Goal: Task Accomplishment & Management: Manage account settings

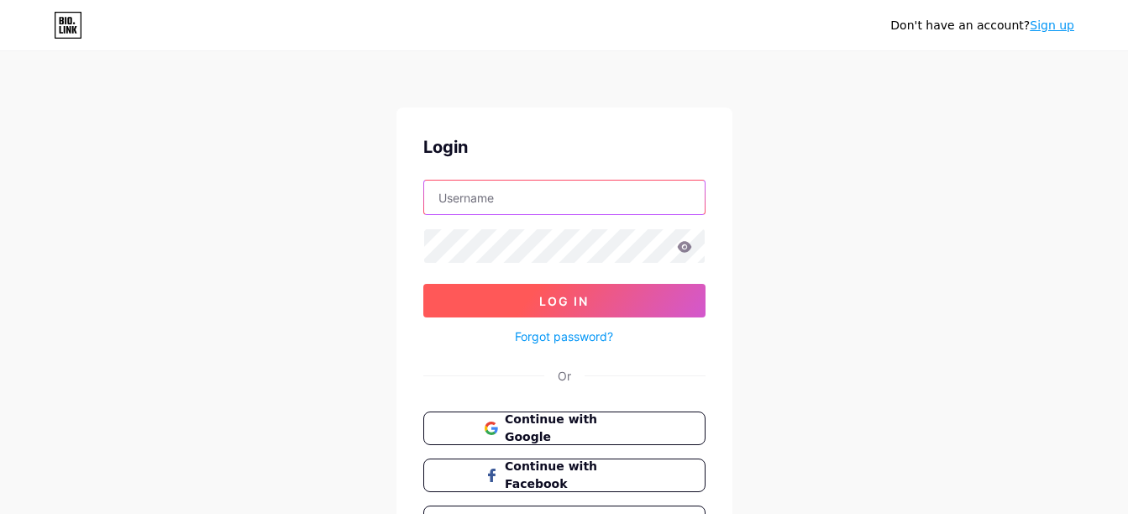
type input "arougecountingforme"
click at [557, 299] on span "Log In" at bounding box center [564, 301] width 50 height 14
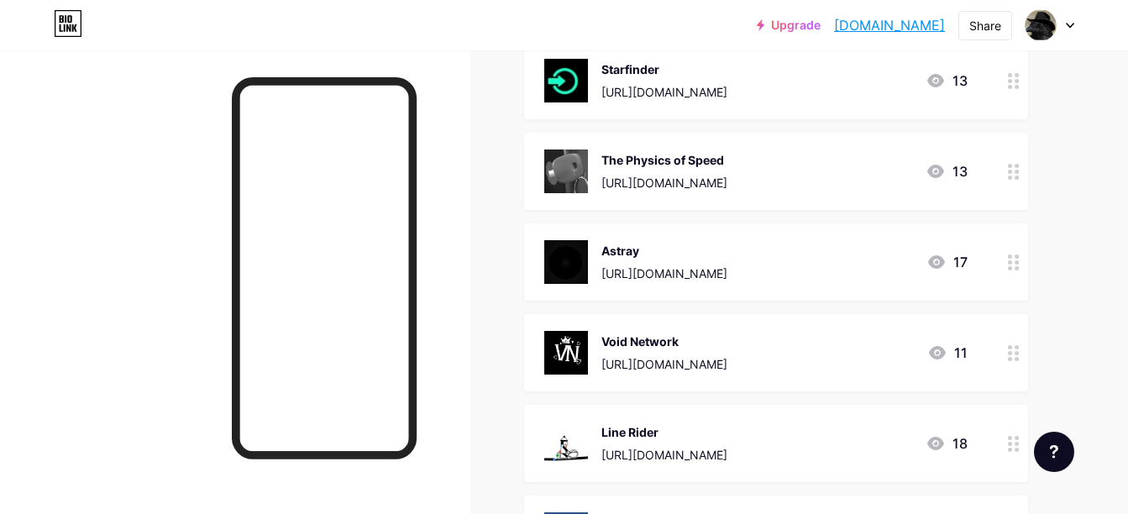
scroll to position [2071, 0]
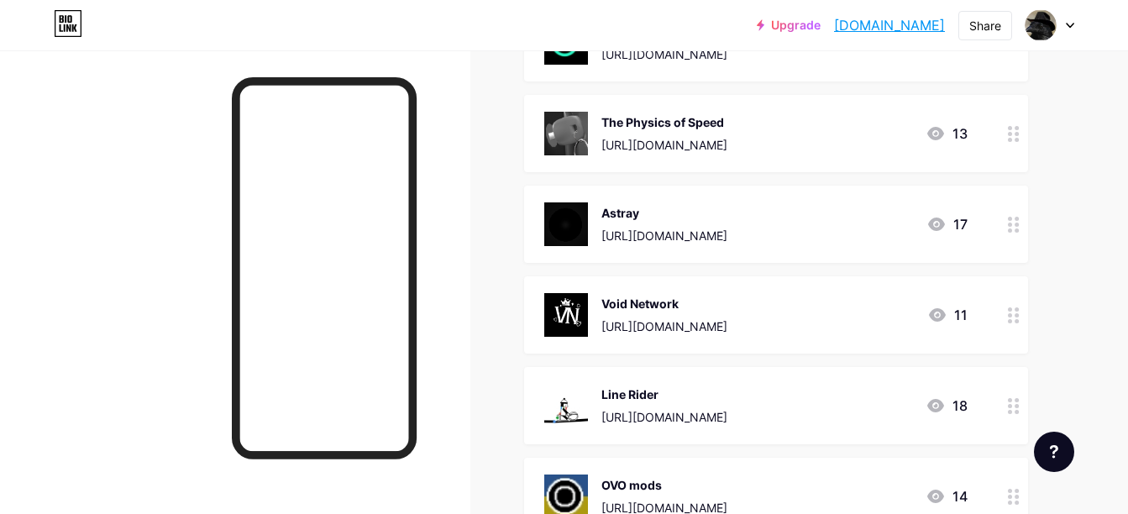
click at [1009, 316] on circle at bounding box center [1010, 315] width 4 height 4
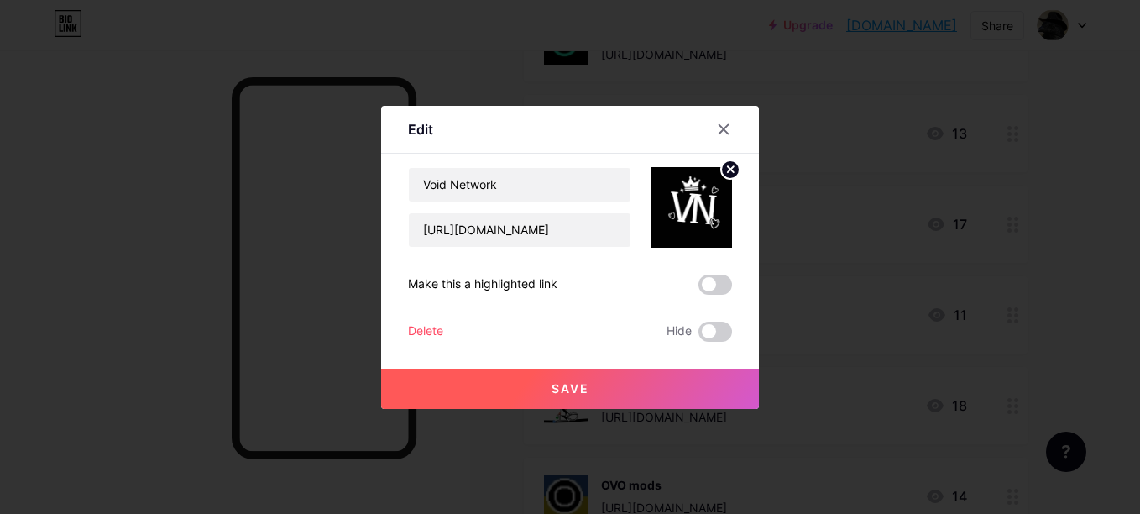
click at [421, 327] on div "Delete" at bounding box center [425, 332] width 35 height 20
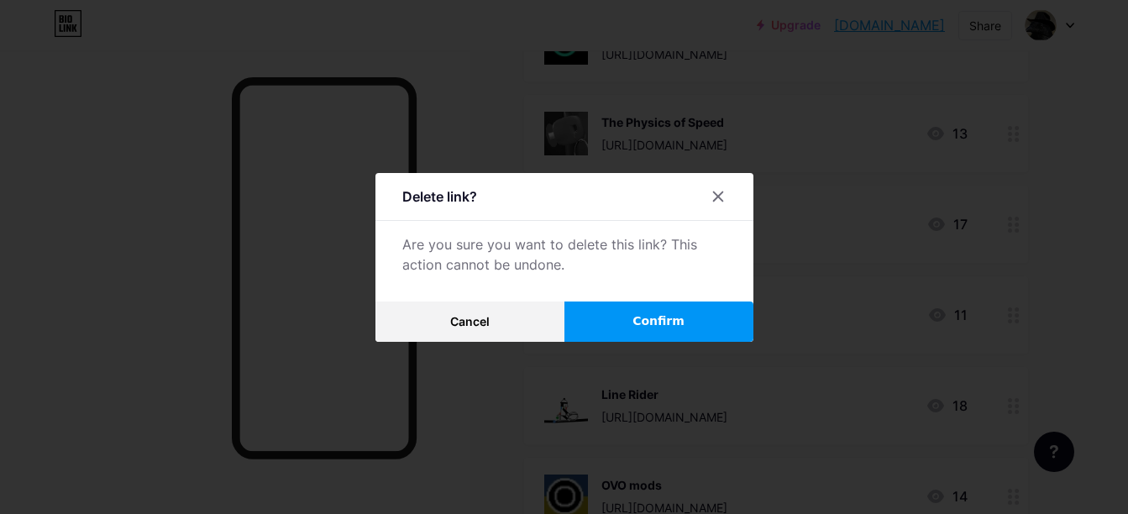
click at [628, 316] on button "Confirm" at bounding box center [658, 321] width 189 height 40
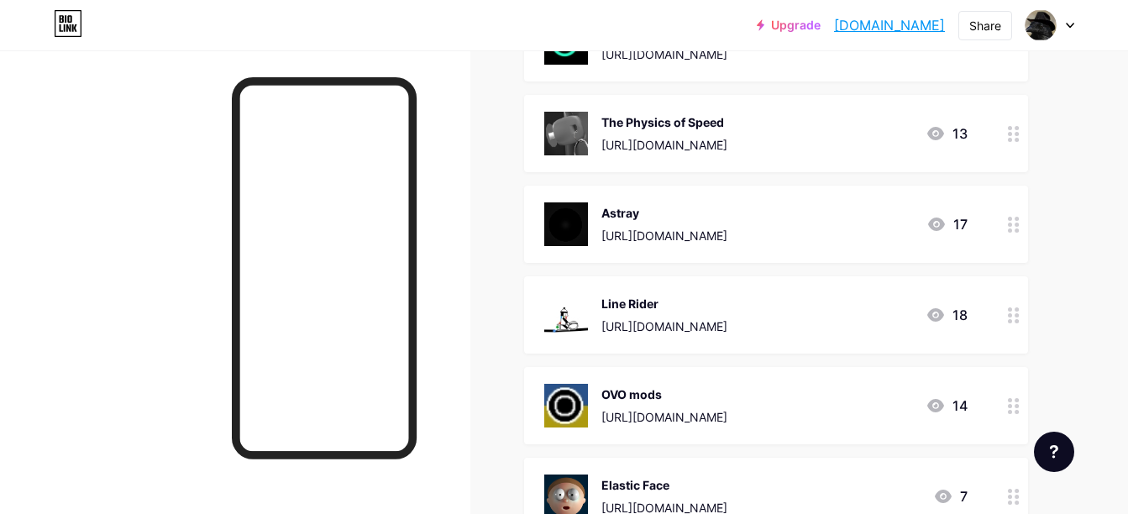
click at [1017, 239] on div at bounding box center [1013, 224] width 29 height 77
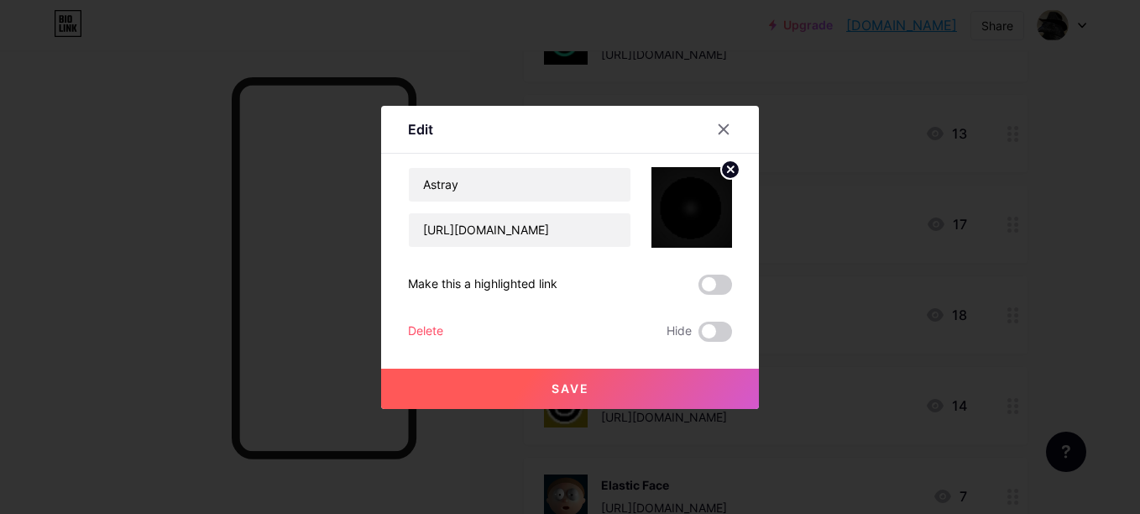
click at [427, 326] on div "Delete" at bounding box center [425, 332] width 35 height 20
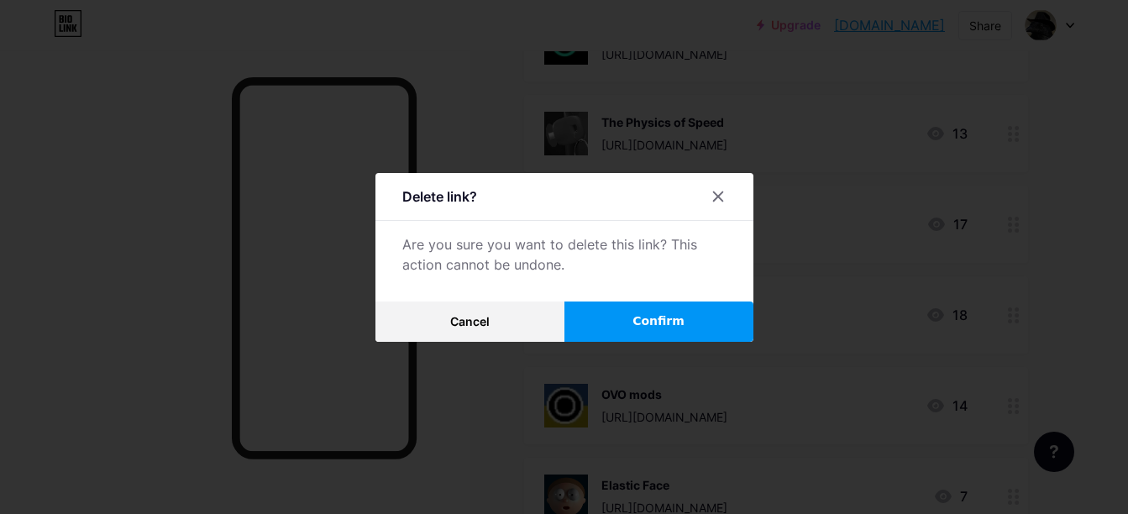
click at [608, 322] on button "Confirm" at bounding box center [658, 321] width 189 height 40
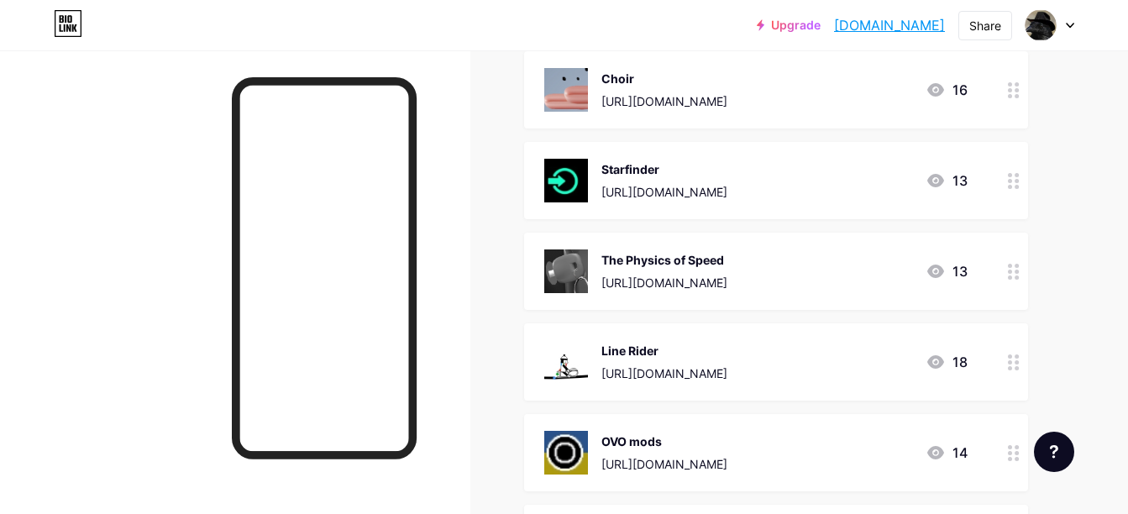
scroll to position [1933, 0]
click at [1011, 178] on icon at bounding box center [1014, 182] width 12 height 16
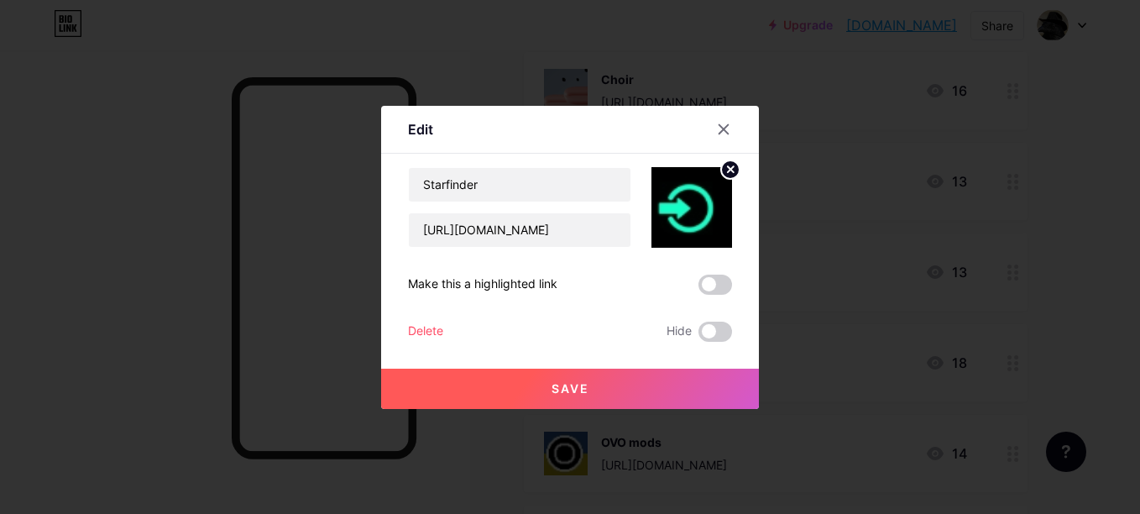
click at [422, 336] on div "Delete" at bounding box center [425, 332] width 35 height 20
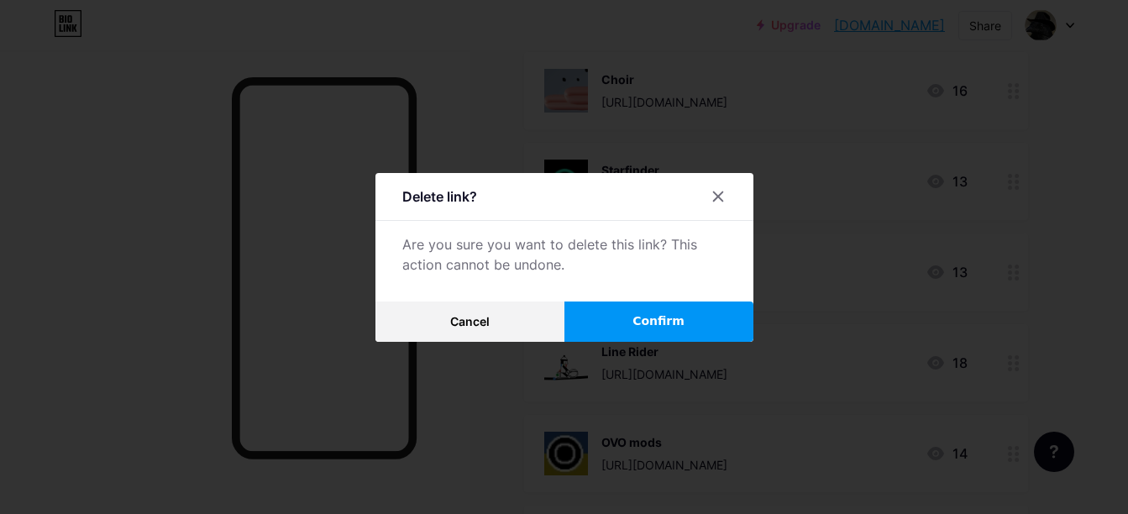
click at [657, 309] on button "Confirm" at bounding box center [658, 321] width 189 height 40
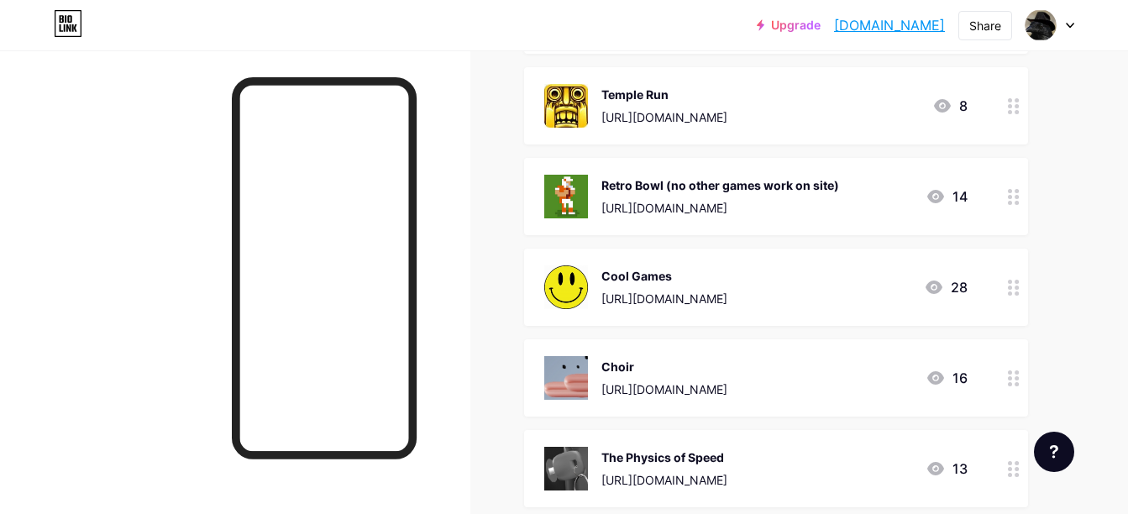
scroll to position [1645, 0]
click at [1014, 194] on icon at bounding box center [1014, 198] width 12 height 16
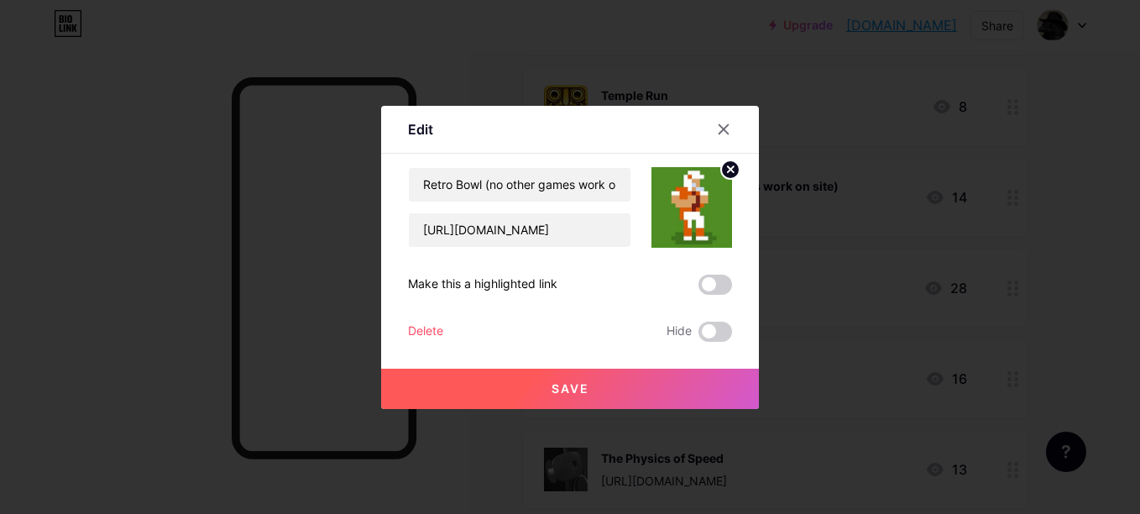
click at [435, 330] on div "Delete" at bounding box center [425, 332] width 35 height 20
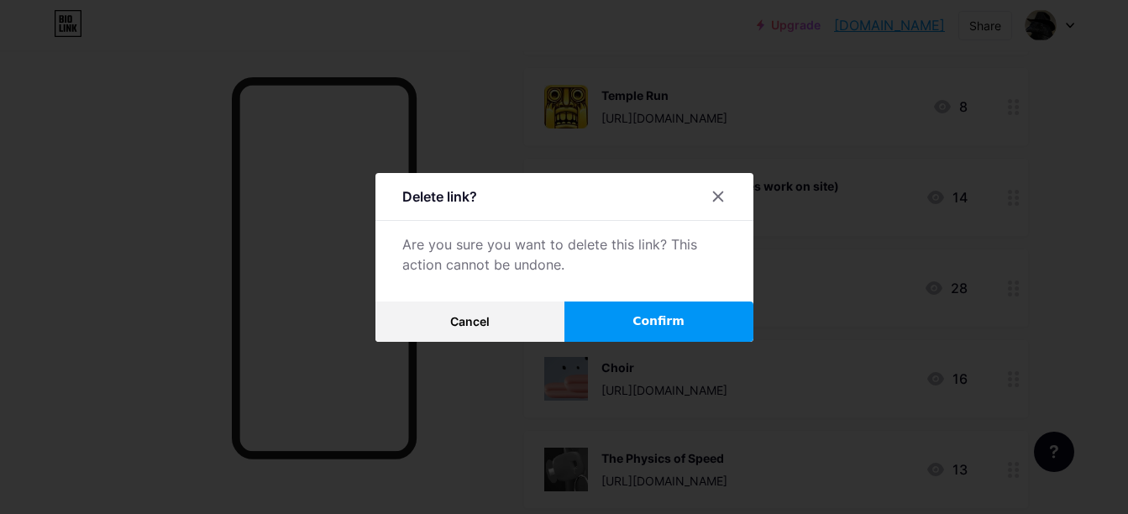
click at [622, 311] on button "Confirm" at bounding box center [658, 321] width 189 height 40
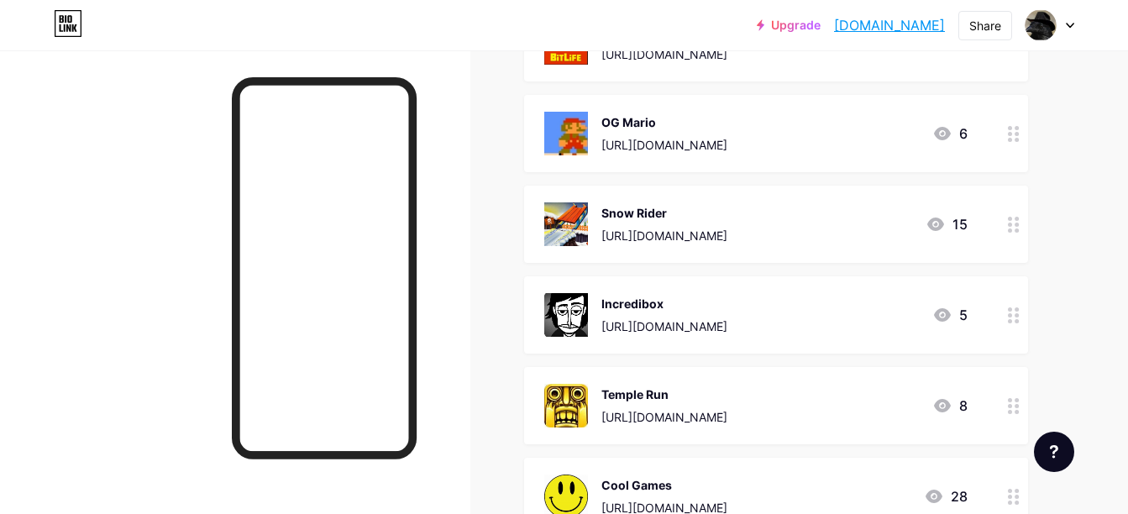
scroll to position [1344, 0]
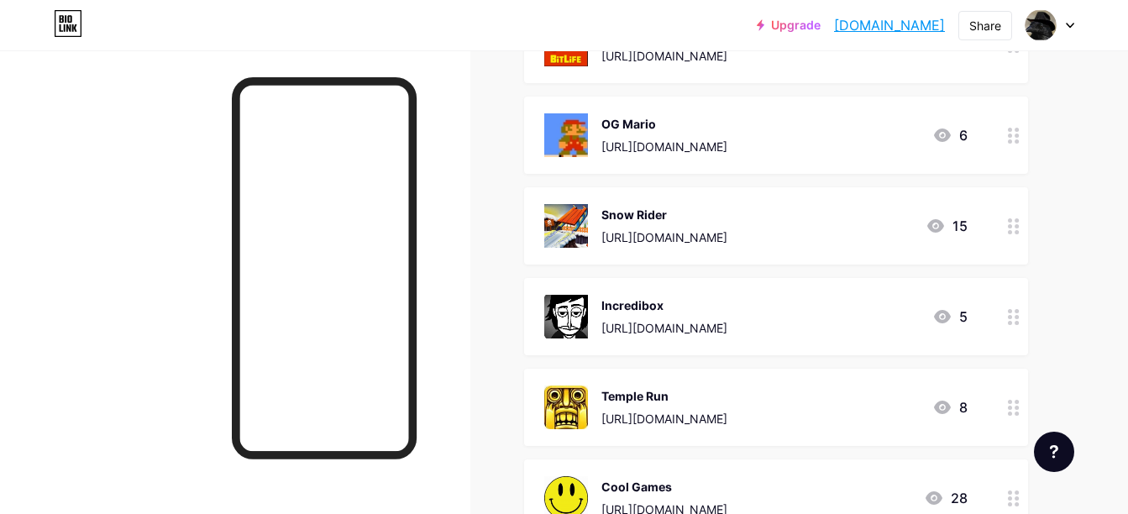
click at [1012, 231] on circle at bounding box center [1010, 232] width 4 height 4
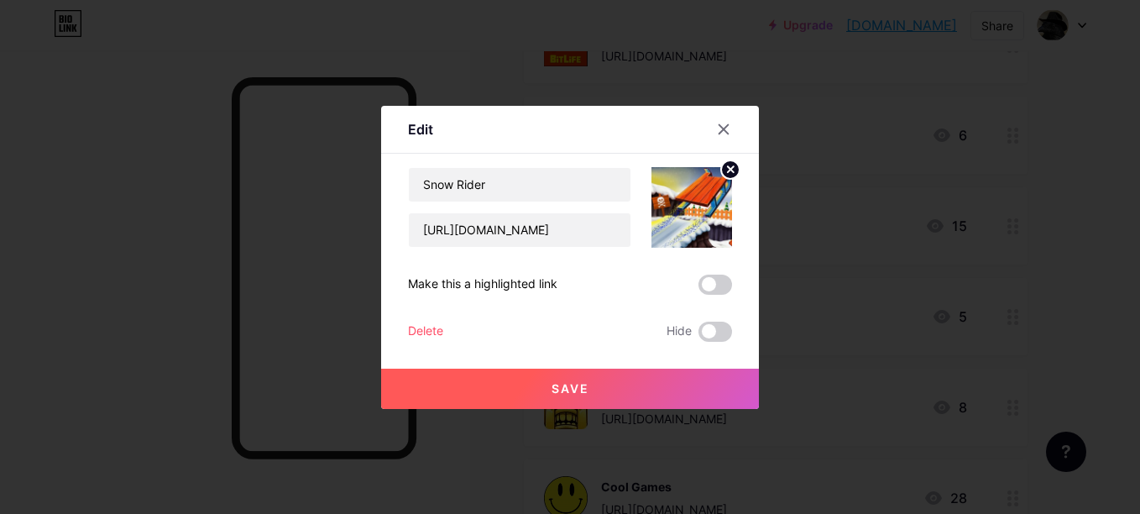
click at [423, 327] on div "Delete" at bounding box center [425, 332] width 35 height 20
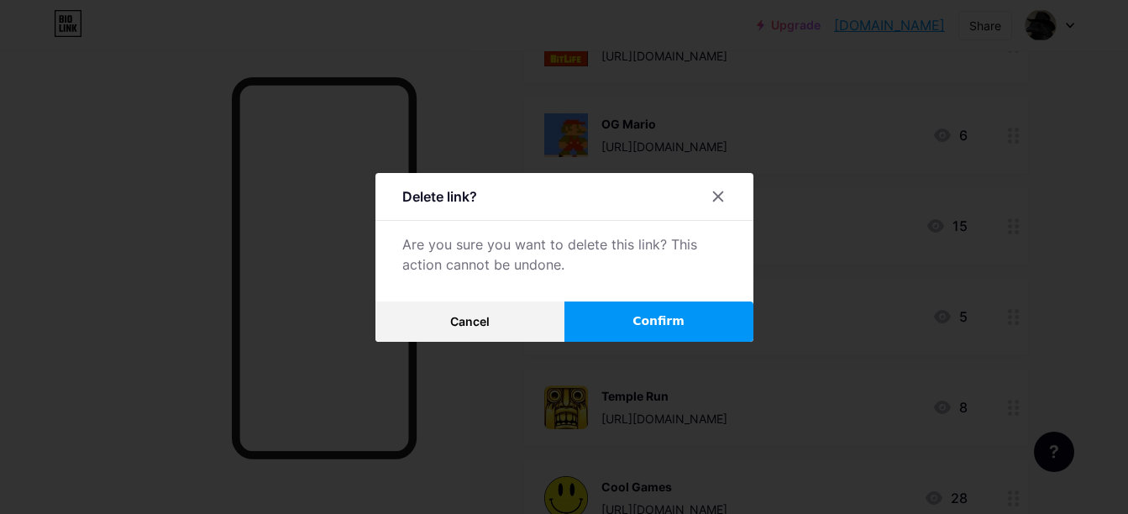
click at [623, 309] on button "Confirm" at bounding box center [658, 321] width 189 height 40
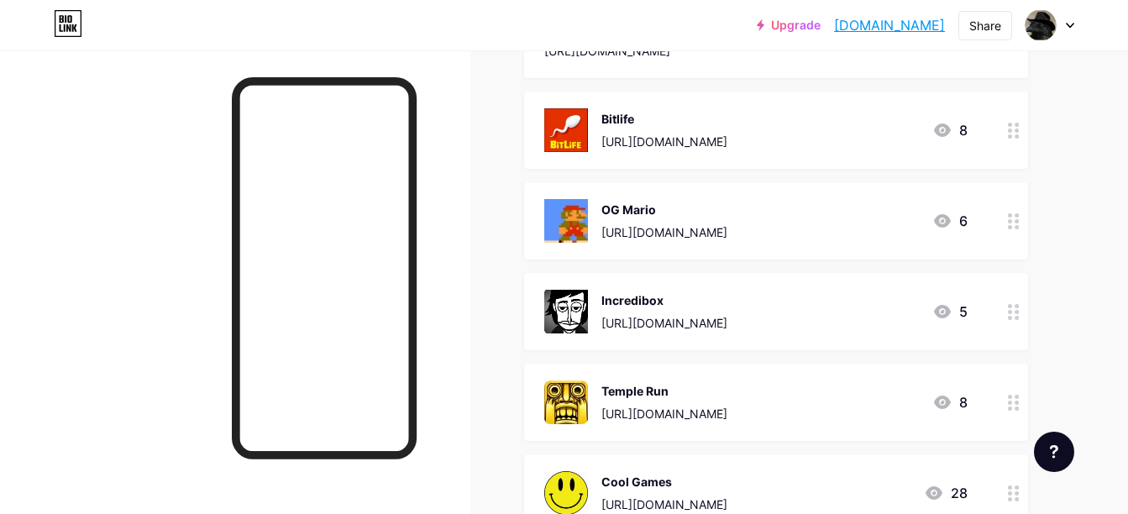
scroll to position [1258, 0]
click at [1013, 134] on icon at bounding box center [1014, 131] width 12 height 16
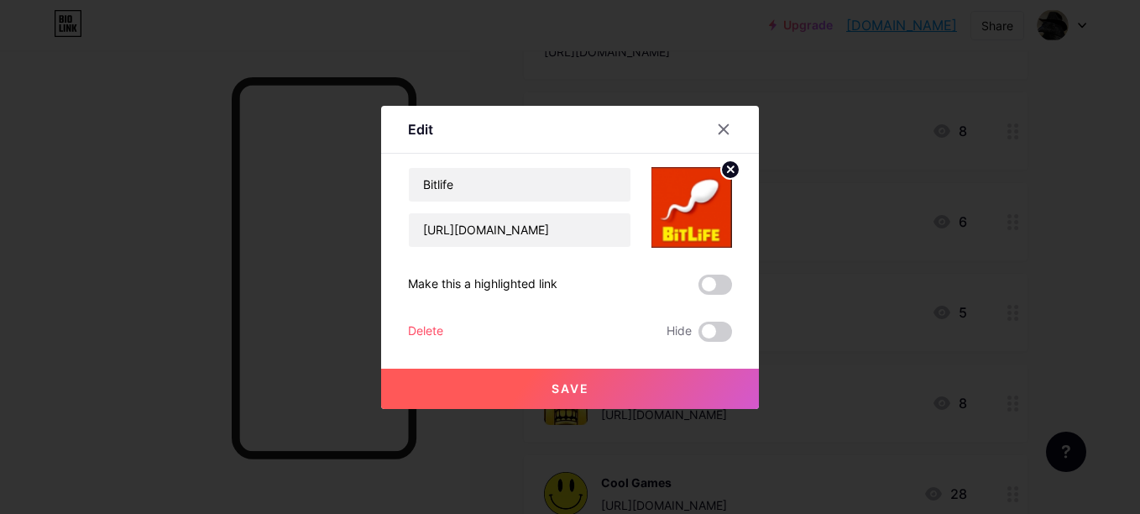
click at [427, 326] on div "Delete" at bounding box center [425, 332] width 35 height 20
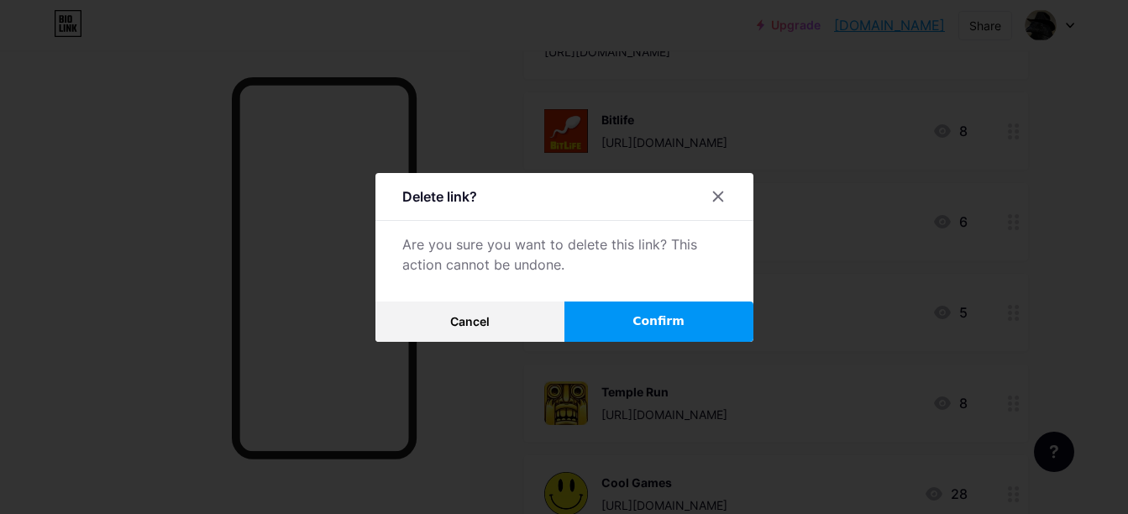
click at [600, 316] on button "Confirm" at bounding box center [658, 321] width 189 height 40
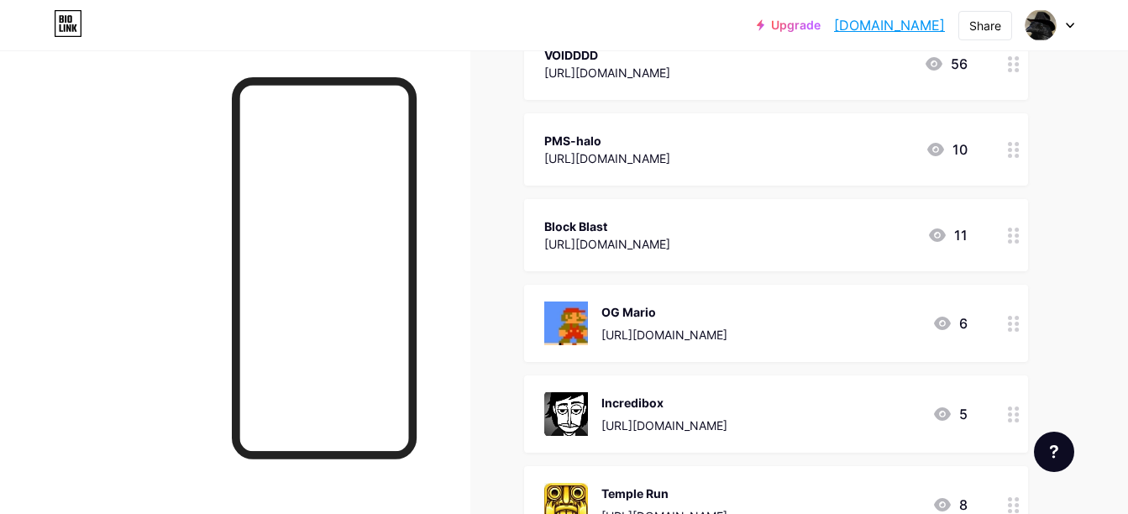
scroll to position [1060, 0]
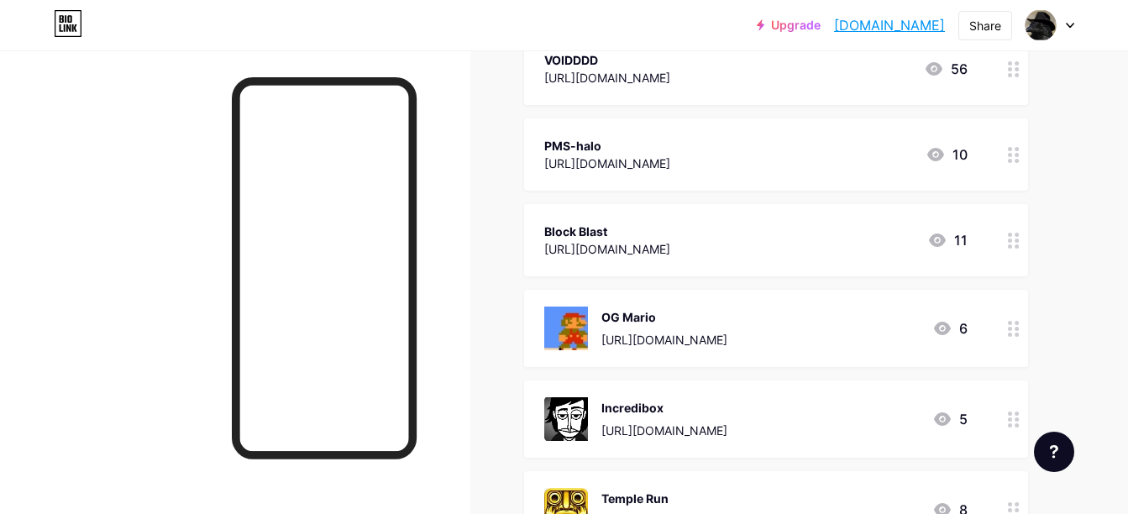
click at [1009, 239] on circle at bounding box center [1010, 240] width 4 height 4
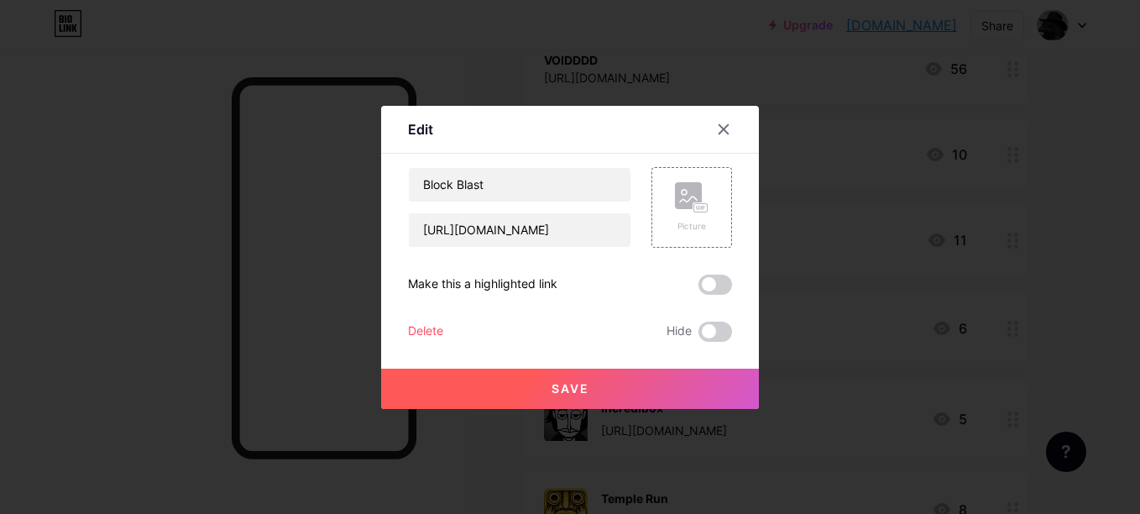
click at [424, 324] on div "Delete" at bounding box center [425, 332] width 35 height 20
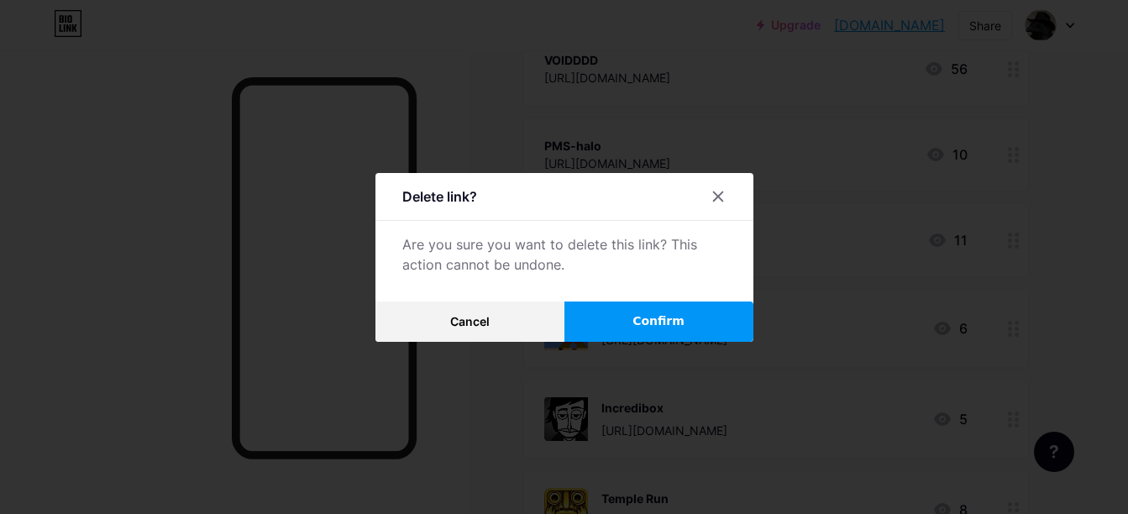
click at [636, 331] on button "Confirm" at bounding box center [658, 321] width 189 height 40
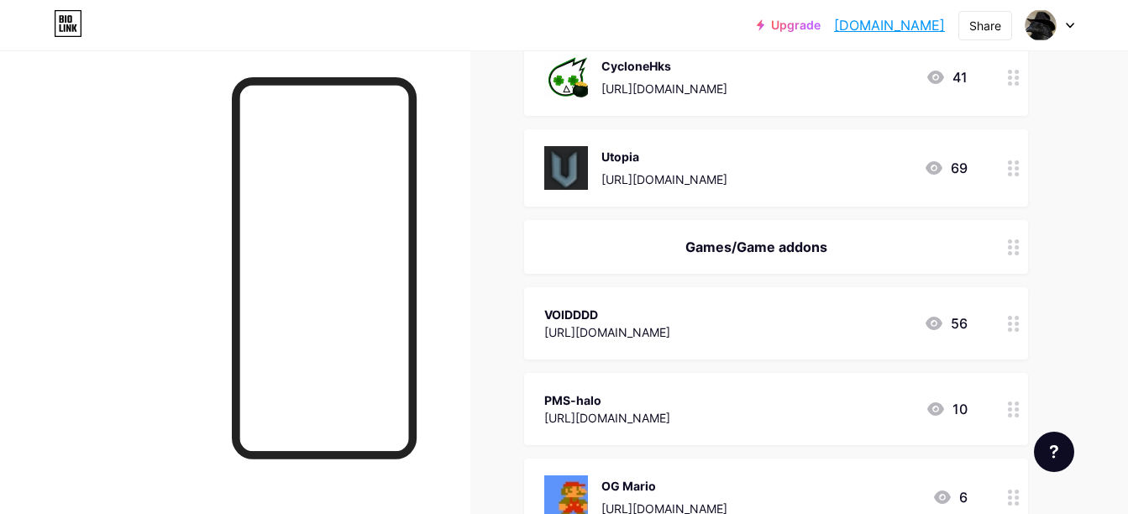
scroll to position [805, 0]
click at [1013, 172] on icon at bounding box center [1014, 169] width 12 height 16
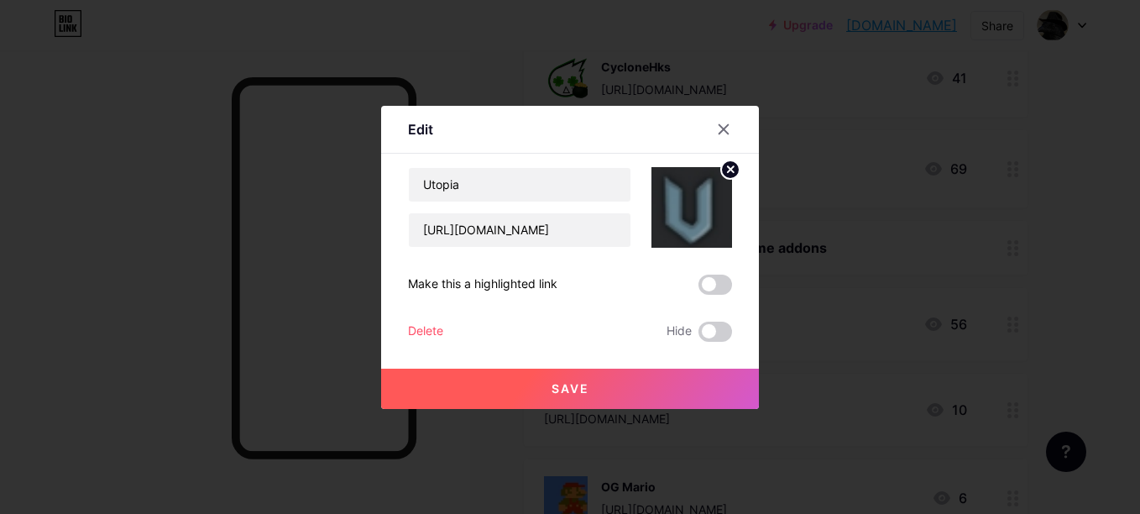
click at [430, 330] on div "Delete" at bounding box center [425, 332] width 35 height 20
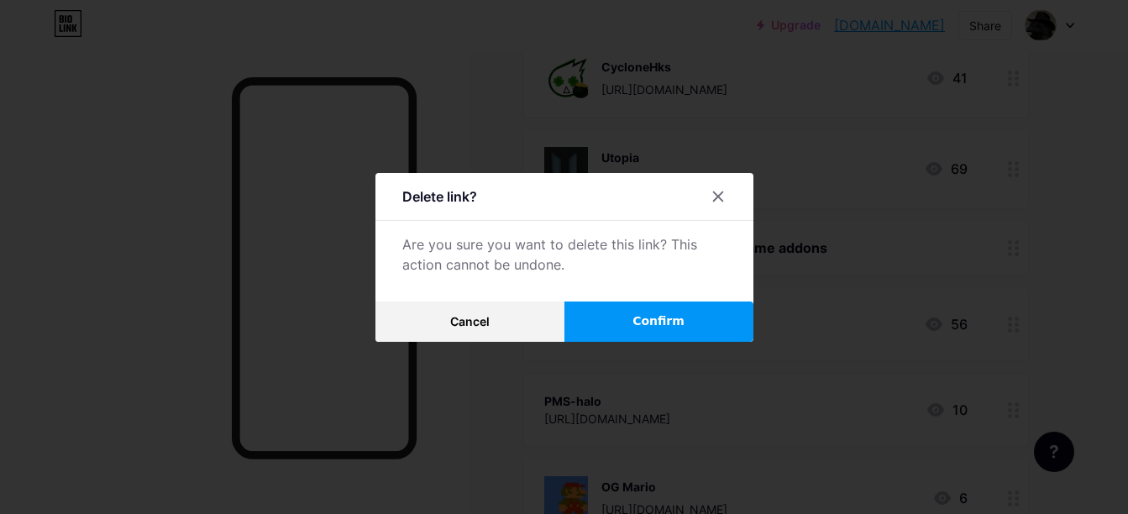
click at [626, 317] on button "Confirm" at bounding box center [658, 321] width 189 height 40
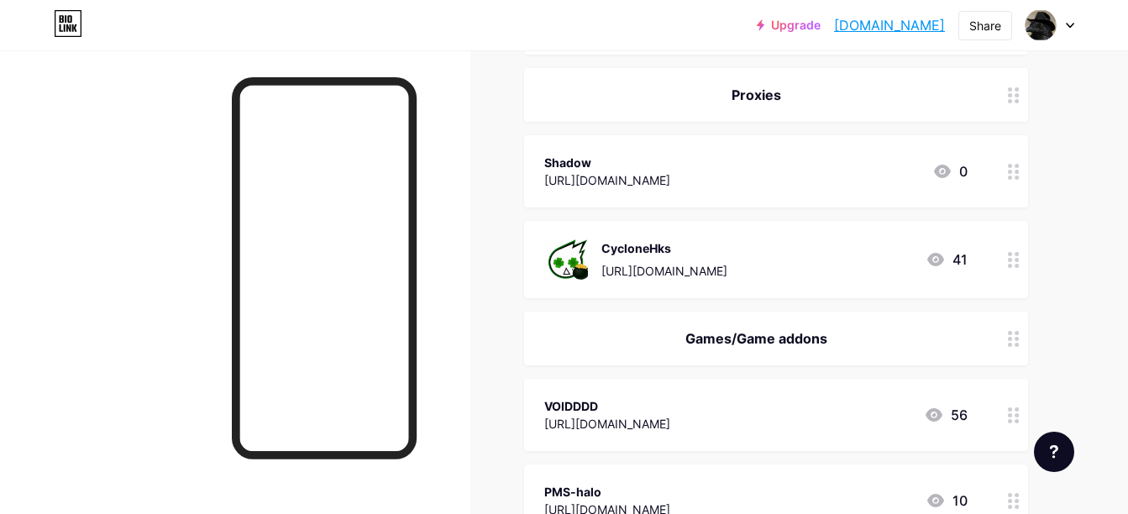
scroll to position [605, 0]
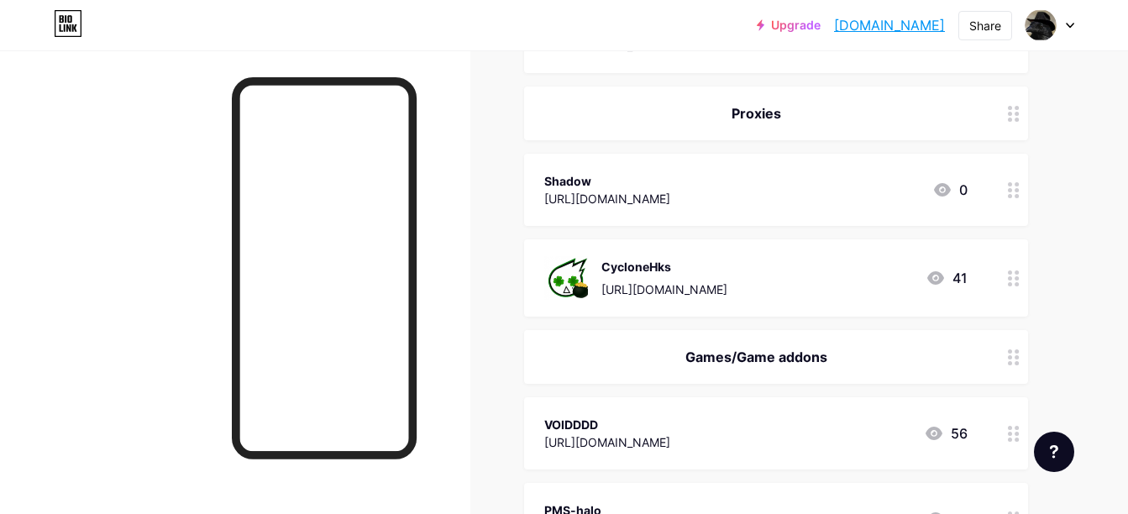
click at [1012, 191] on icon at bounding box center [1014, 190] width 12 height 16
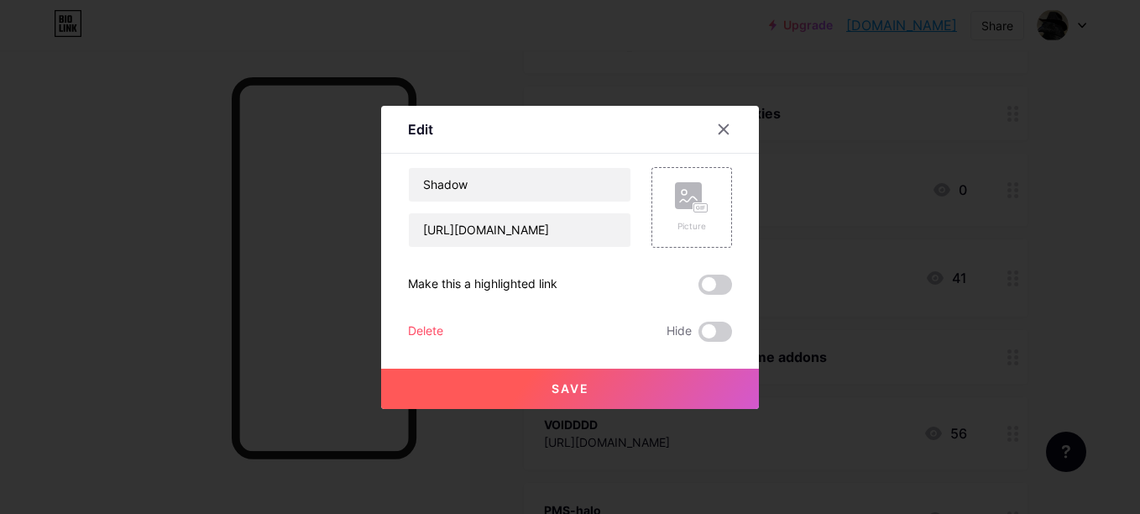
click at [426, 329] on div "Delete" at bounding box center [425, 332] width 35 height 20
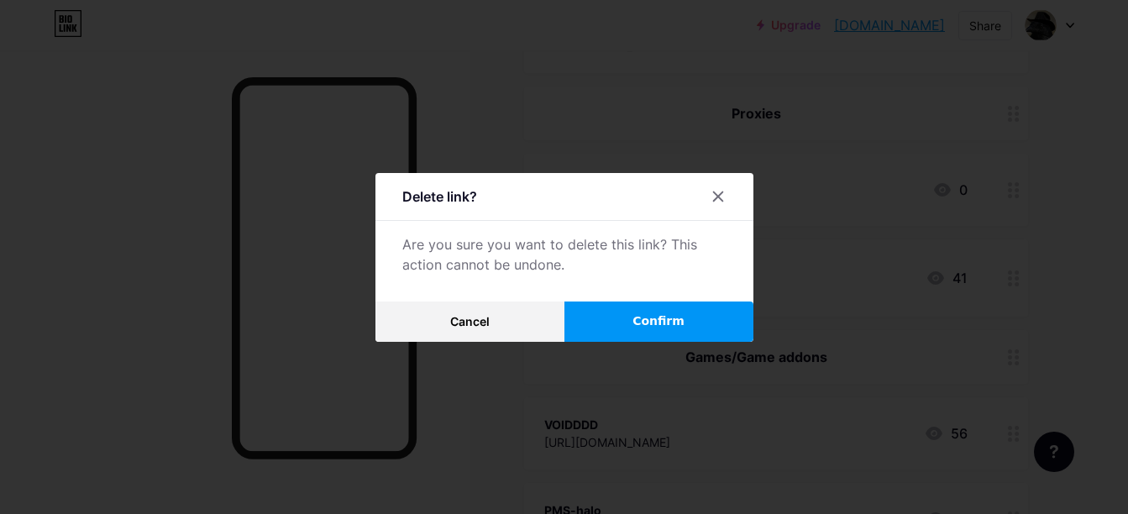
click at [633, 322] on button "Confirm" at bounding box center [658, 321] width 189 height 40
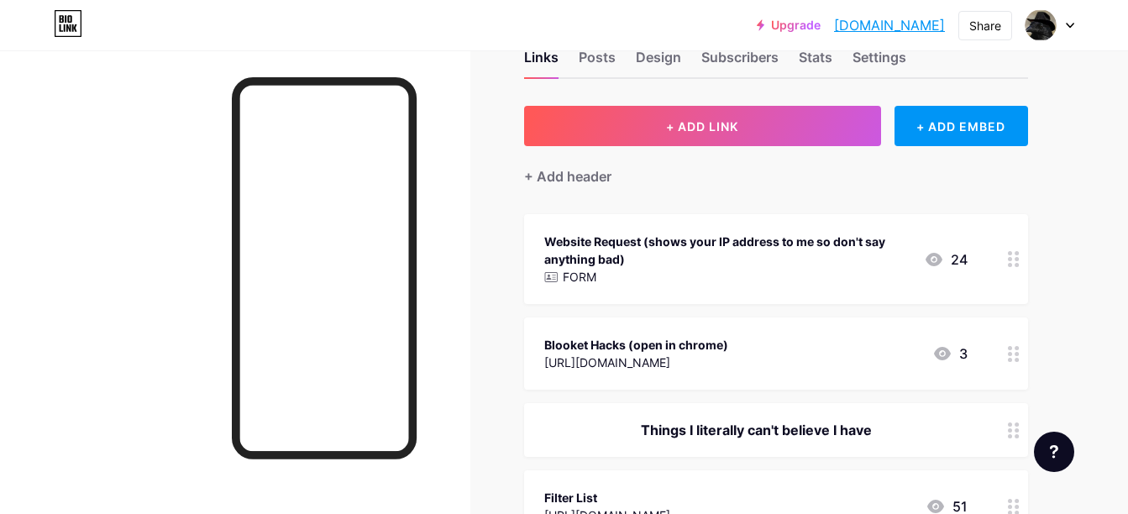
scroll to position [51, 0]
